Goal: Use online tool/utility: Utilize a website feature to perform a specific function

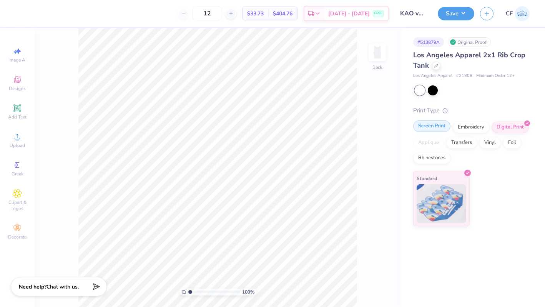
click at [438, 126] on div "Screen Print" at bounding box center [431, 126] width 37 height 12
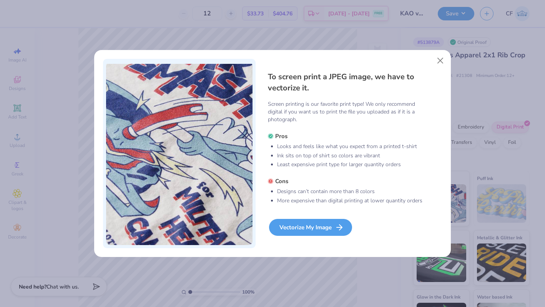
click at [300, 229] on div "Vectorize My Image" at bounding box center [310, 227] width 83 height 17
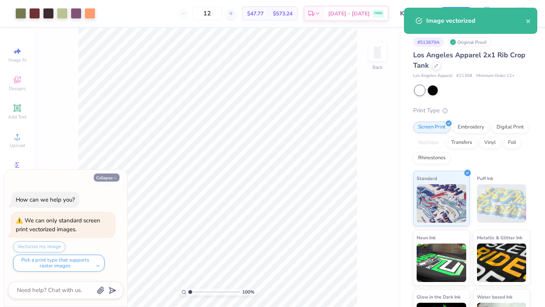
click at [105, 179] on button "Collapse" at bounding box center [107, 177] width 26 height 8
type textarea "x"
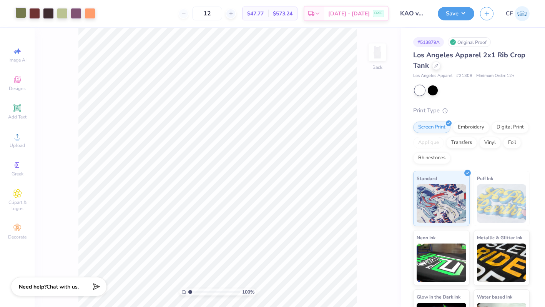
click at [21, 15] on div at bounding box center [20, 12] width 11 height 11
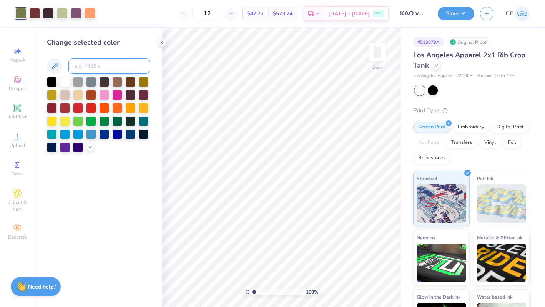
click at [76, 66] on input at bounding box center [109, 65] width 82 height 15
type input "7493"
drag, startPoint x: 254, startPoint y: 291, endPoint x: 263, endPoint y: 292, distance: 9.2
type input "2.83"
click at [263, 292] on input "range" at bounding box center [278, 291] width 52 height 7
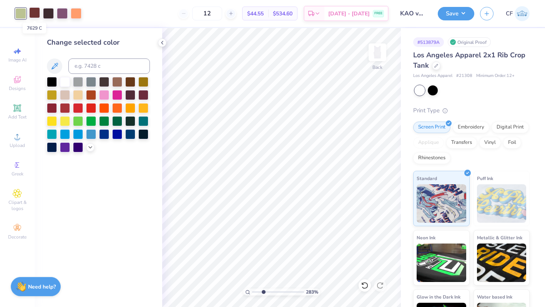
click at [36, 17] on div at bounding box center [34, 12] width 11 height 11
click at [62, 15] on div at bounding box center [62, 12] width 11 height 11
click at [75, 60] on input at bounding box center [109, 65] width 82 height 15
type input "7629"
click at [365, 283] on icon at bounding box center [365, 285] width 8 height 8
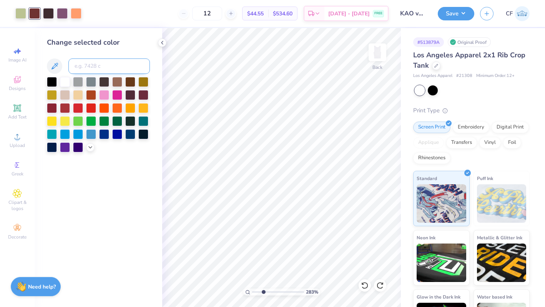
click at [106, 68] on input at bounding box center [109, 65] width 82 height 15
type input "5135"
